Goal: Information Seeking & Learning: Learn about a topic

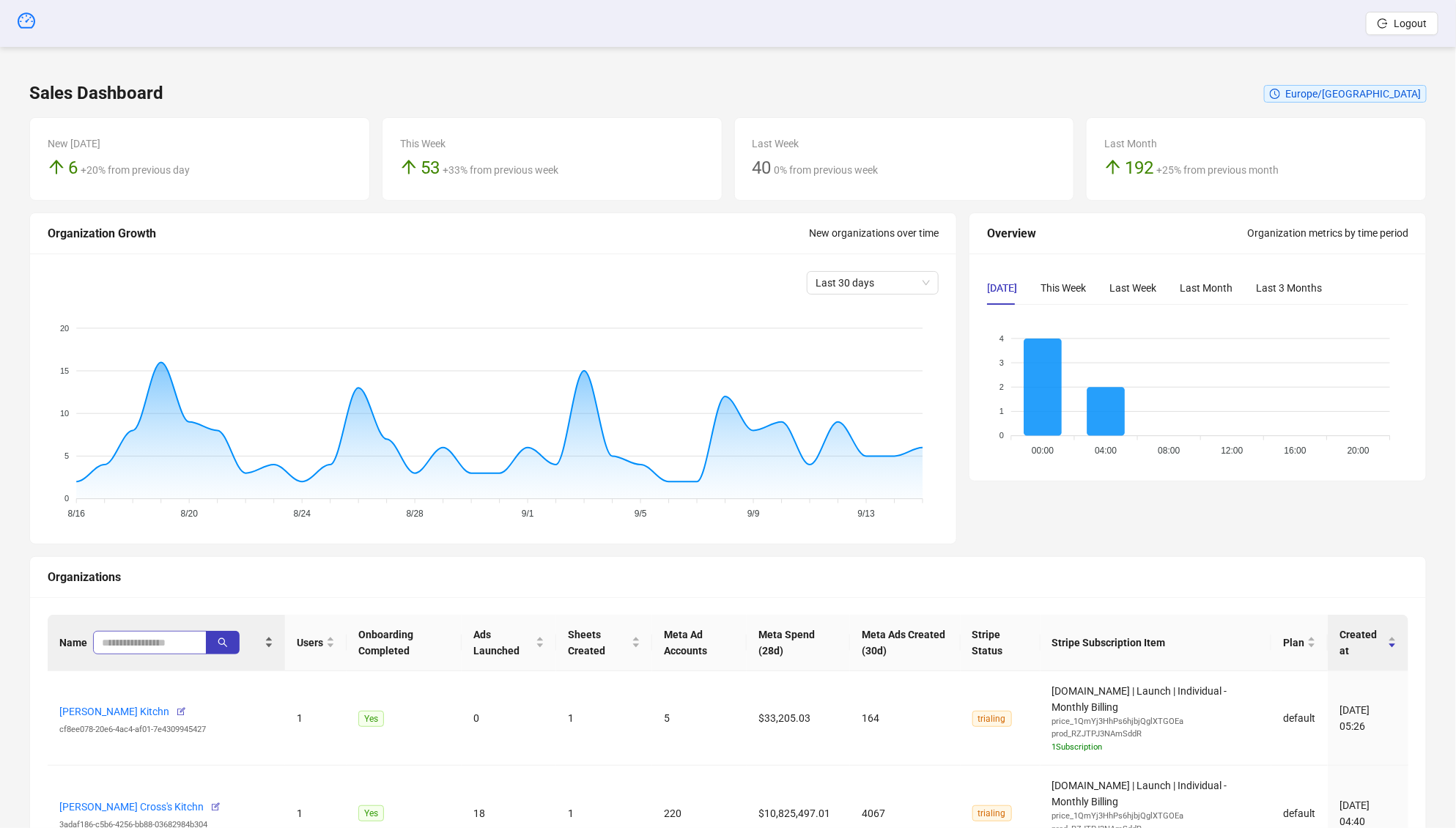
click at [158, 632] on span at bounding box center [150, 642] width 114 height 23
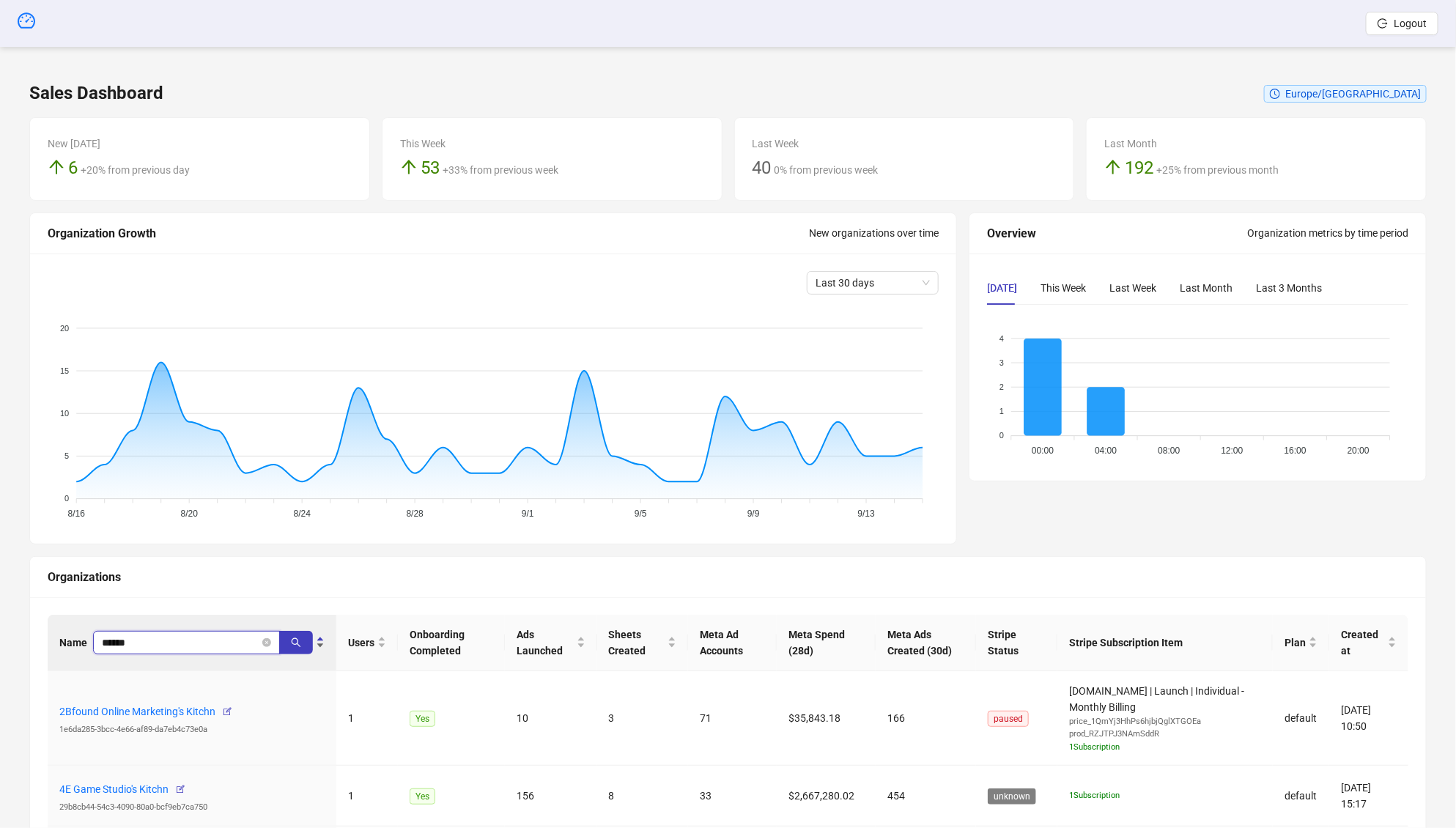
type input "******"
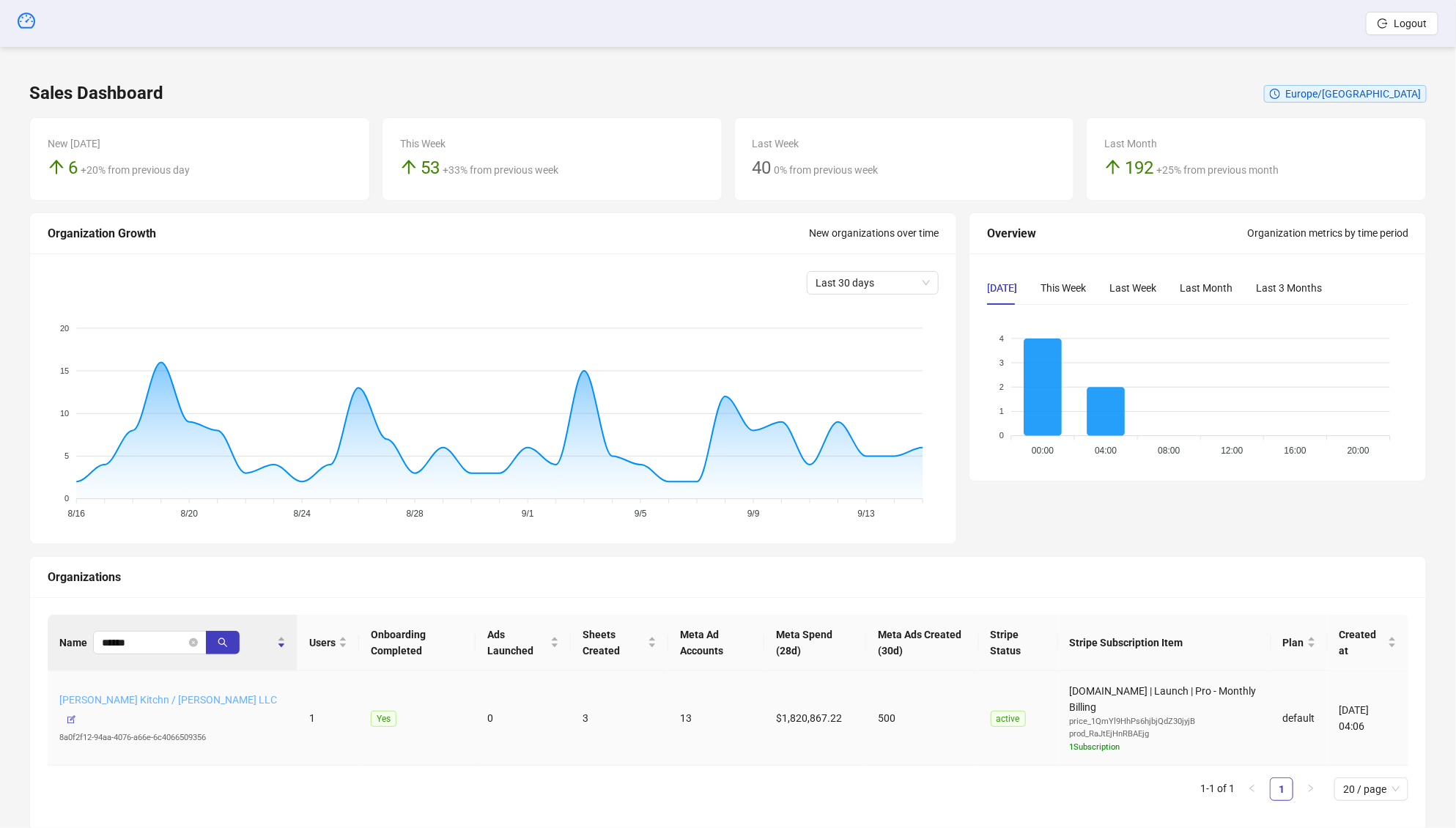
click at [127, 706] on link "[PERSON_NAME] Kitchn / [PERSON_NAME] LLC" at bounding box center [169, 699] width 218 height 12
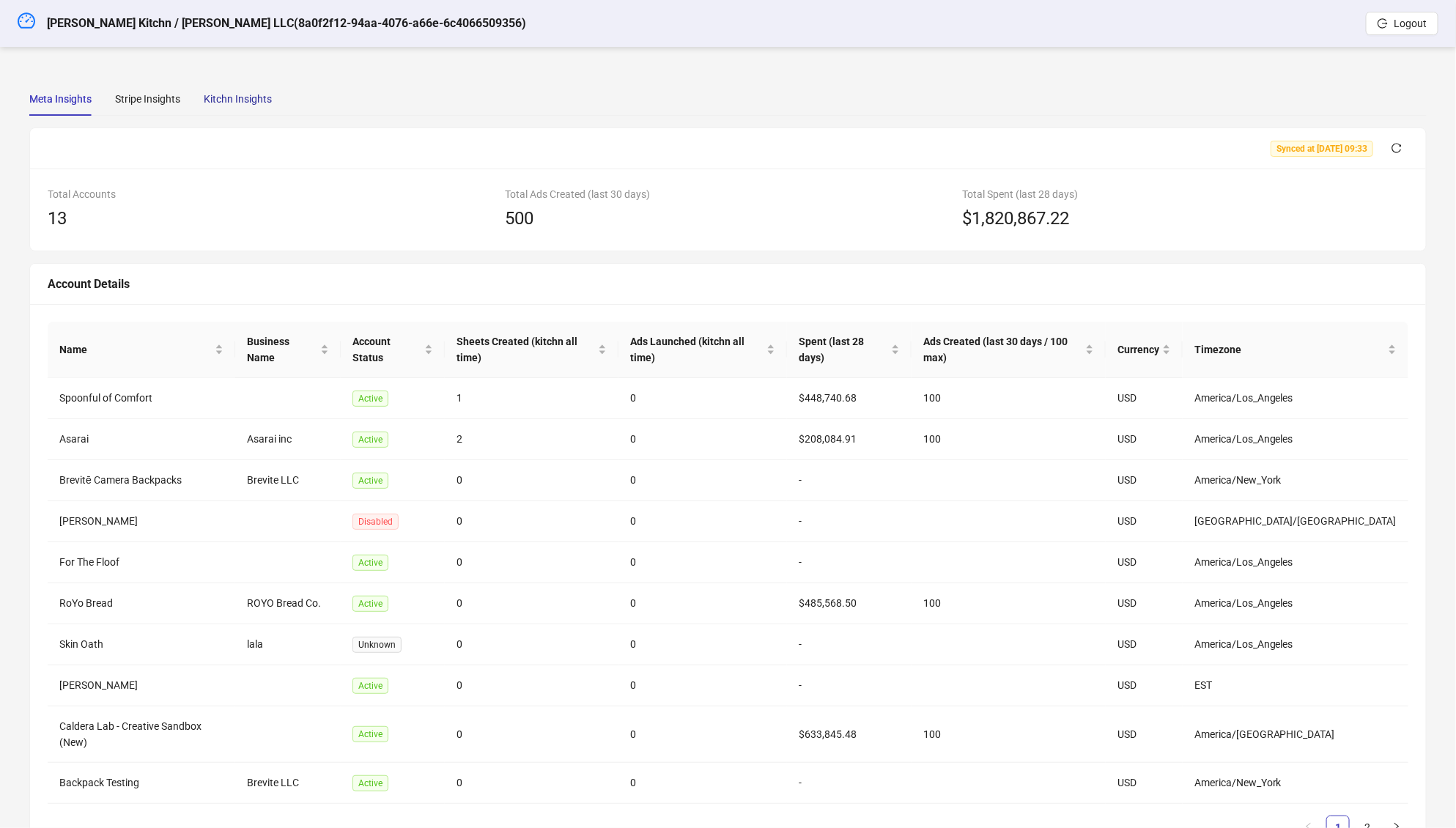
click at [255, 98] on div "Kitchn Insights" at bounding box center [238, 99] width 68 height 16
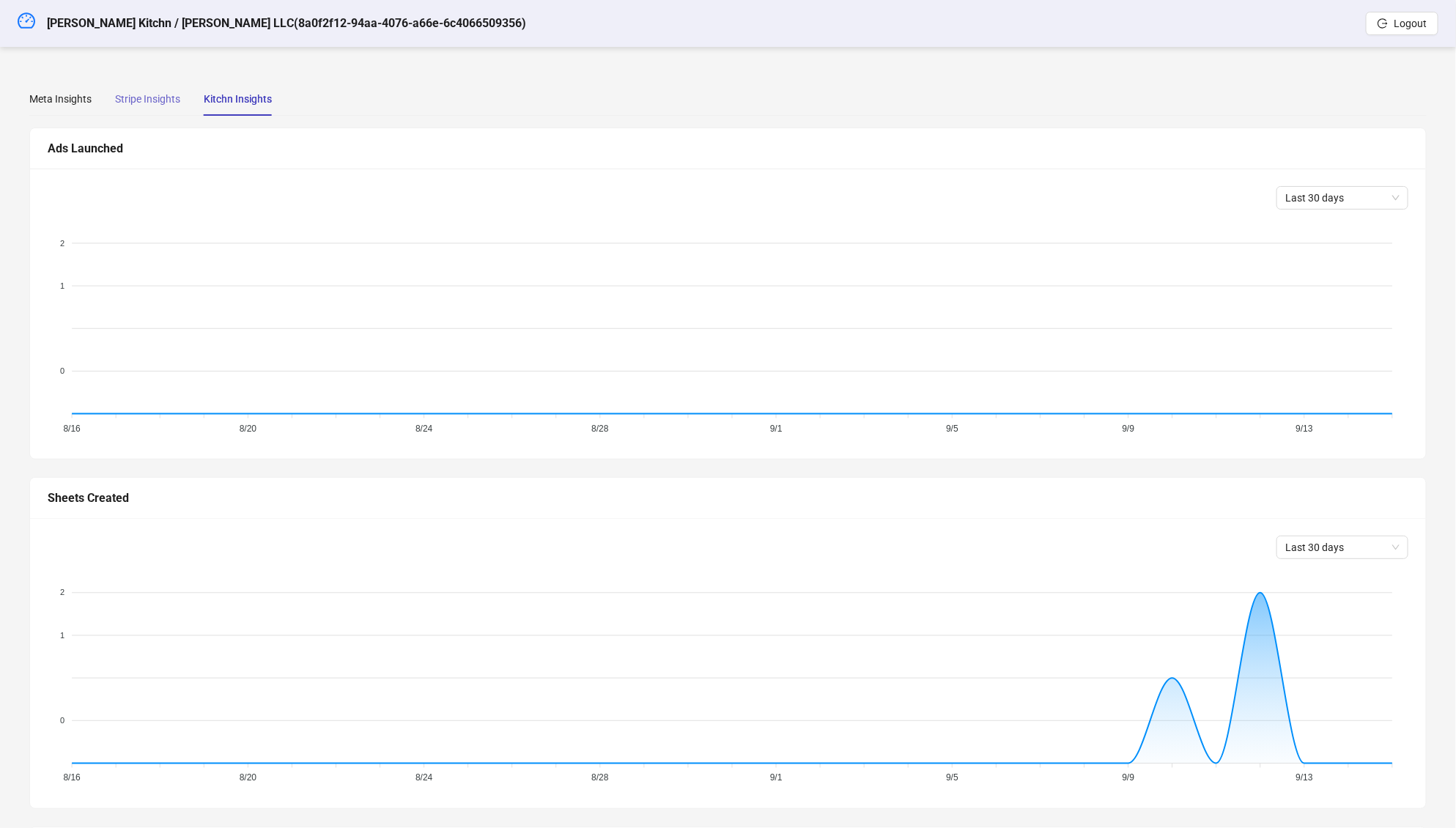
click at [147, 109] on div "Stripe Insights" at bounding box center [148, 99] width 65 height 33
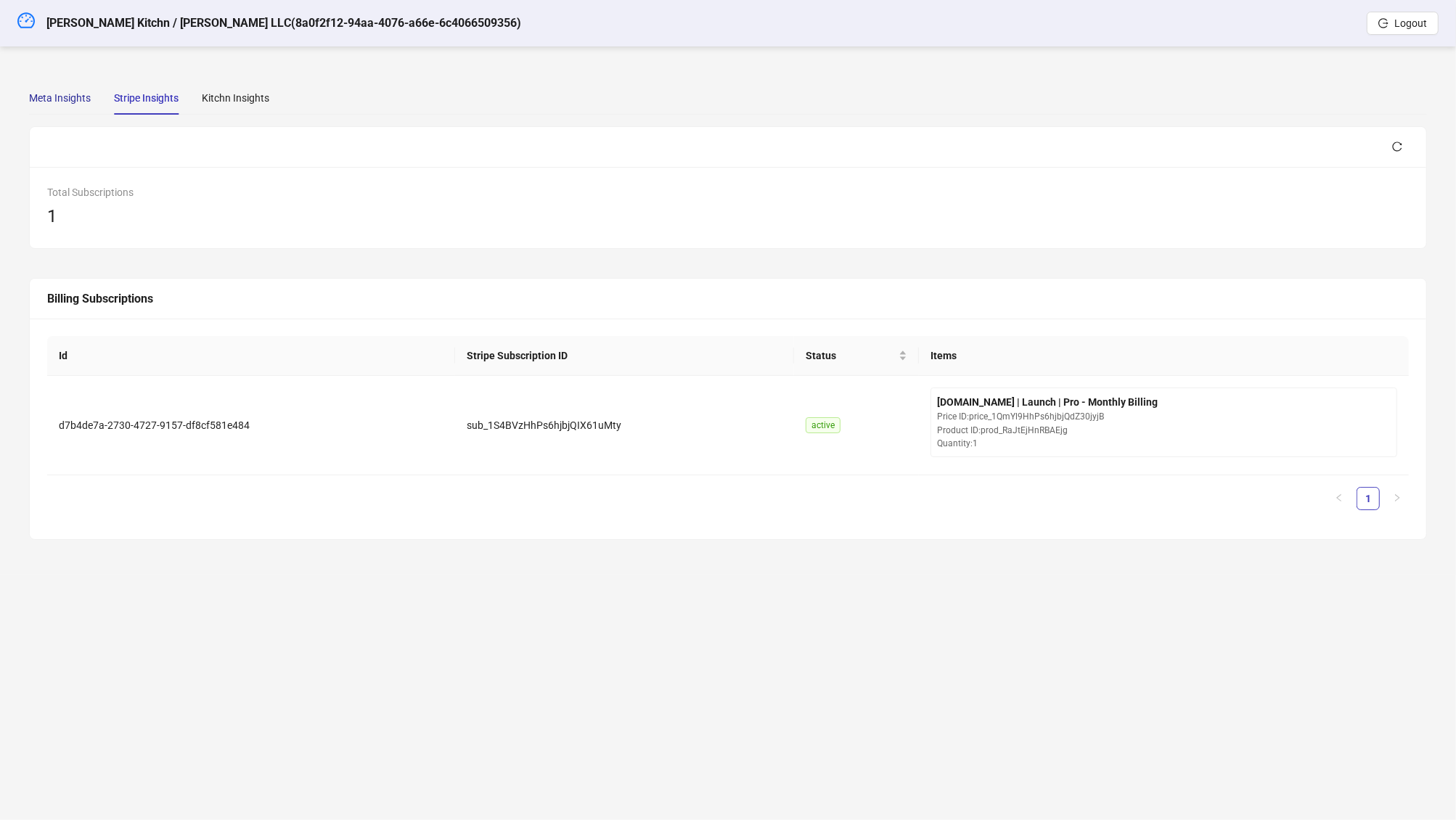
click at [48, 93] on div "Meta Insights" at bounding box center [60, 98] width 61 height 16
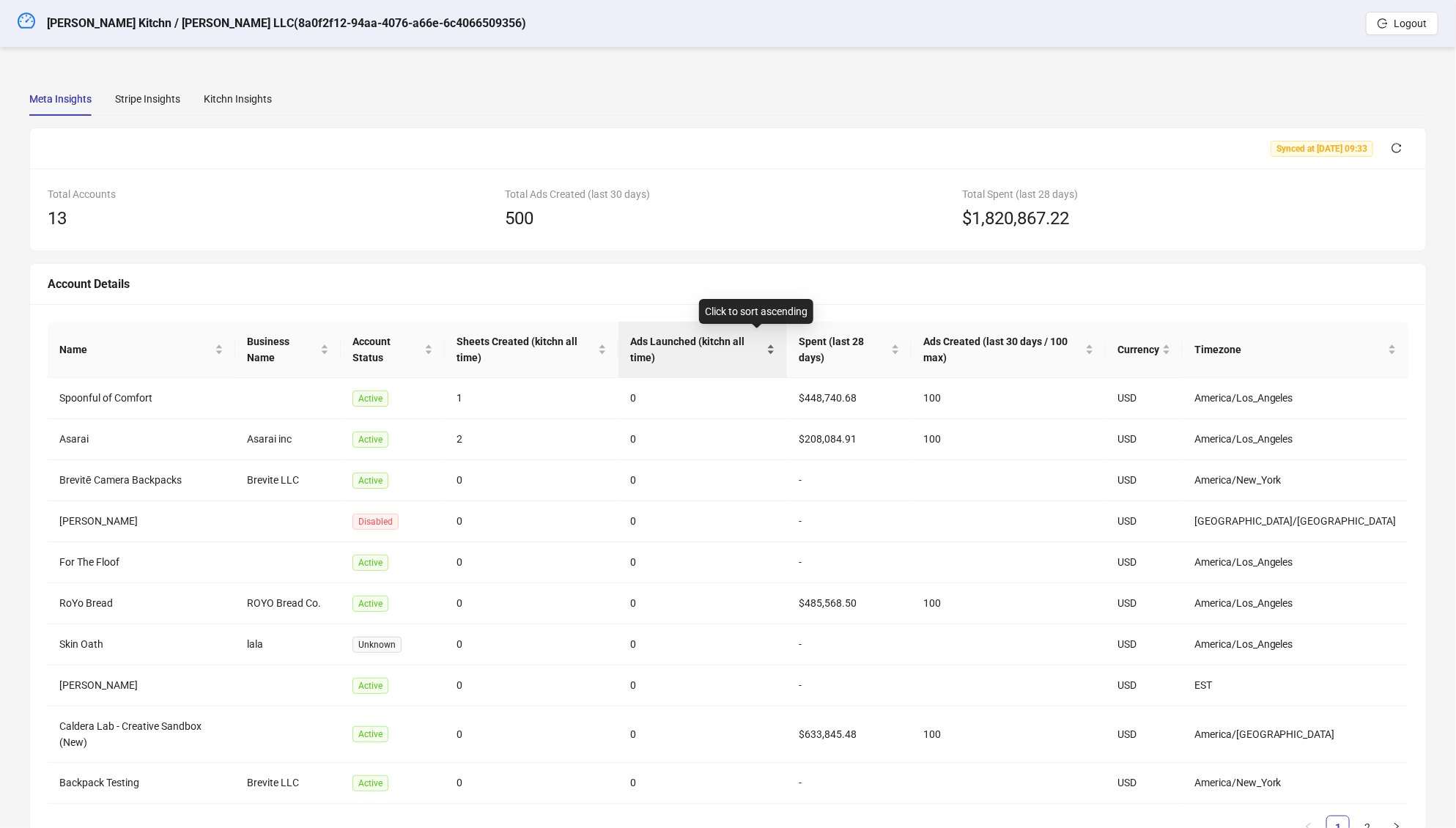
click at [764, 333] on span "Ads Launched (kitchn all time)" at bounding box center [697, 349] width 134 height 33
click at [885, 336] on span "Spent (last 28 days)" at bounding box center [843, 349] width 89 height 33
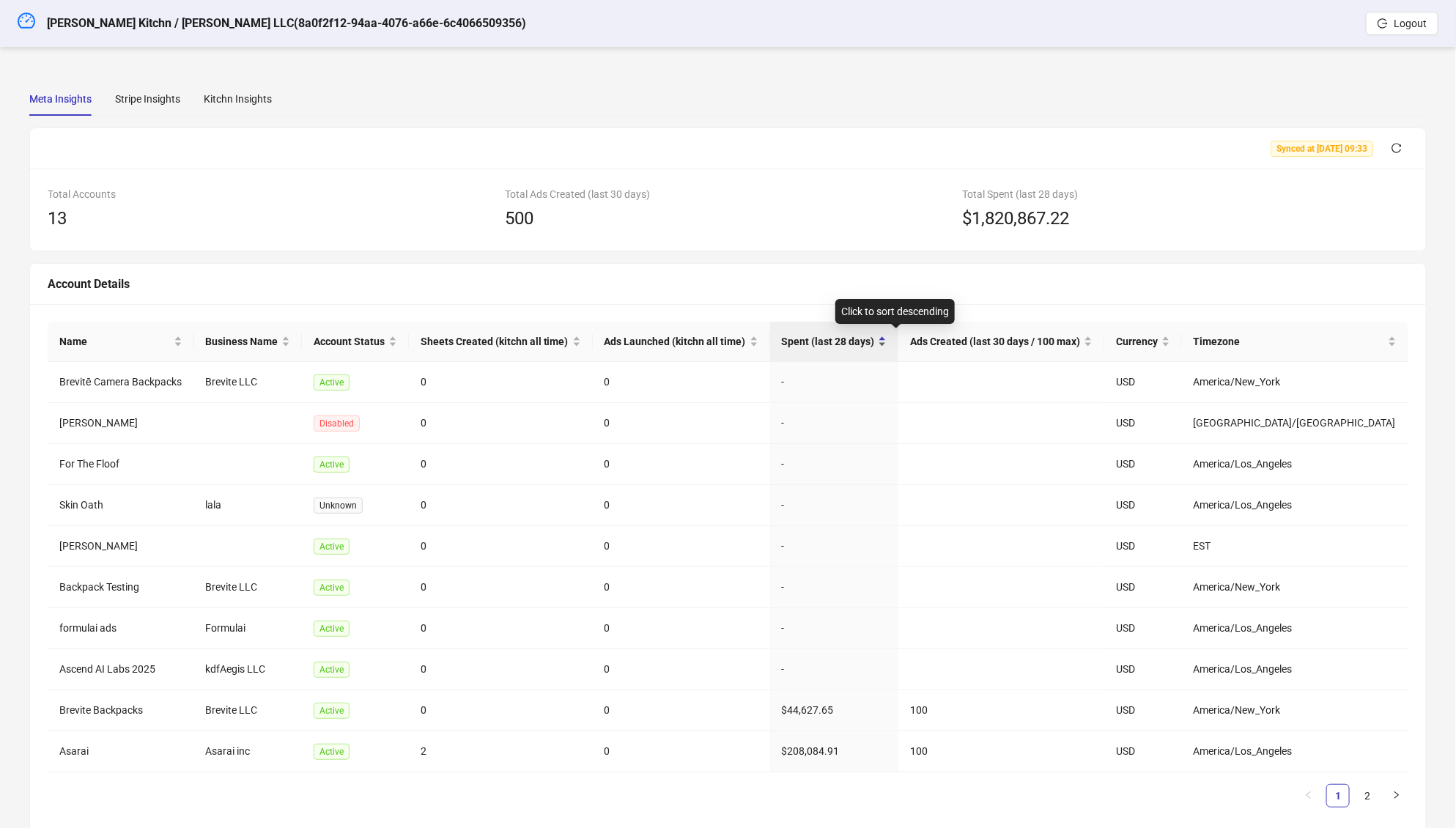
click at [876, 336] on span "Spent (last 28 days)" at bounding box center [829, 341] width 94 height 16
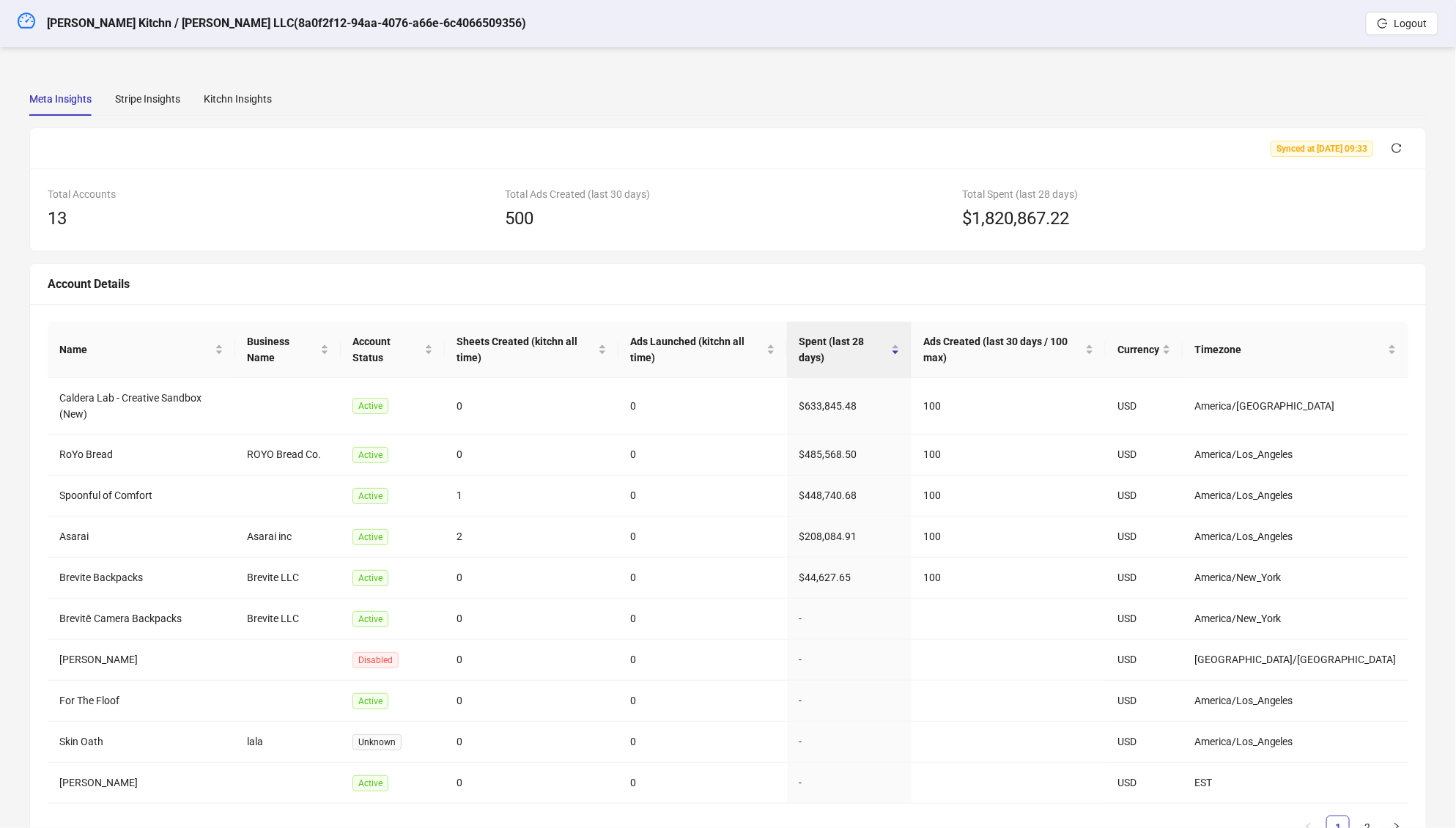
click at [757, 96] on div "Meta Insights Stripe Insights Kitchn Insights" at bounding box center [728, 99] width 1397 height 33
